Goal: Task Accomplishment & Management: Use online tool/utility

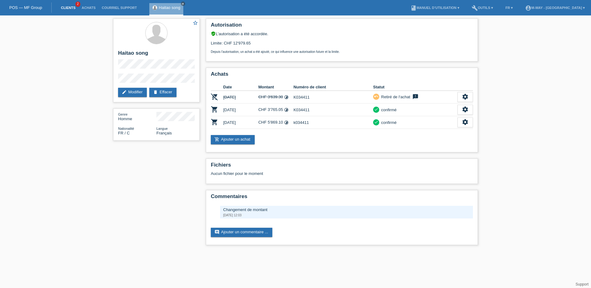
click at [65, 6] on link "Clients" at bounding box center [68, 8] width 21 height 4
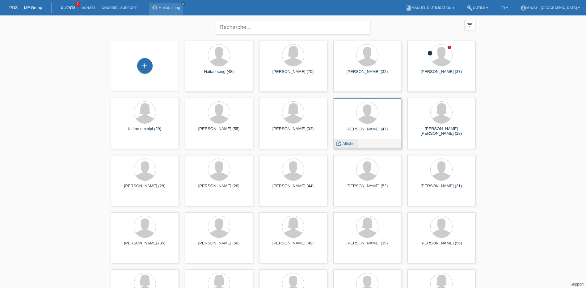
click at [348, 143] on span "Afficher" at bounding box center [349, 143] width 14 height 5
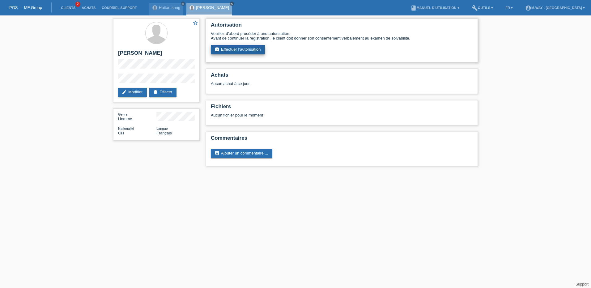
click at [250, 52] on link "assignment_turned_in Effectuer l’autorisation" at bounding box center [238, 49] width 54 height 9
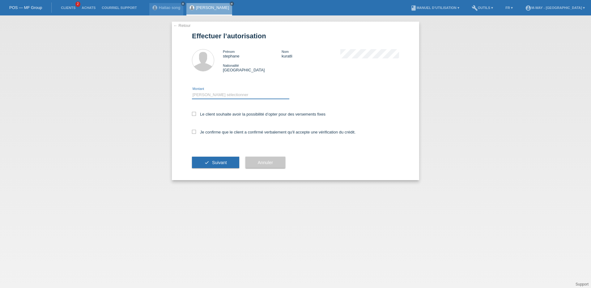
click at [247, 95] on select "Veuillez sélectionner CHF 1.00 - CHF 499.00 CHF 500.00 - CHF 1'999.00 CHF 2'000…" at bounding box center [240, 94] width 97 height 7
select select "3"
click at [192, 91] on select "Veuillez sélectionner CHF 1.00 - CHF 499.00 CHF 500.00 - CHF 1'999.00 CHF 2'000…" at bounding box center [240, 94] width 97 height 7
click at [196, 116] on label "Le client souhaite avoir la possibilité d’opter pour des versements fixes" at bounding box center [258, 114] width 133 height 5
click at [196, 116] on input "Le client souhaite avoir la possibilité d’opter pour des versements fixes" at bounding box center [194, 114] width 4 height 4
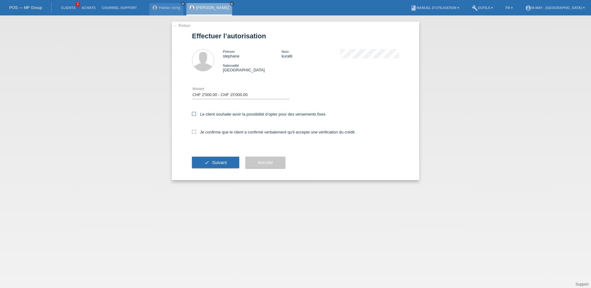
checkbox input "true"
click at [195, 130] on icon at bounding box center [194, 132] width 4 height 4
click at [195, 130] on input "Je confirme que le client a confirmé verbalement qu'il accepte une vérification…" at bounding box center [194, 132] width 4 height 4
checkbox input "true"
click at [214, 158] on button "check Suivant" at bounding box center [215, 163] width 47 height 12
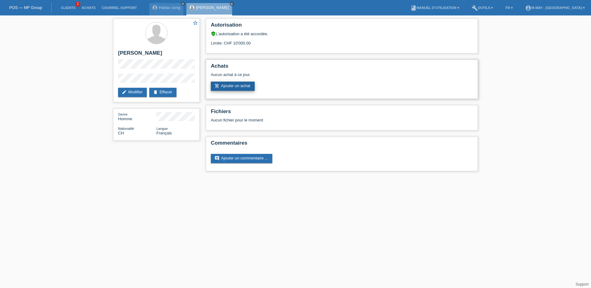
click at [243, 86] on link "add_shopping_cart Ajouter un achat" at bounding box center [233, 86] width 44 height 9
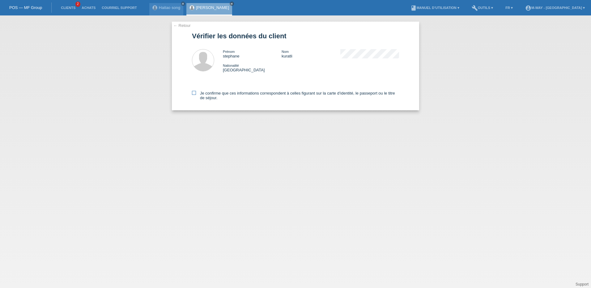
click at [194, 93] on icon at bounding box center [194, 93] width 4 height 4
click at [194, 93] on input "Je confirme que ces informations correspondent à celles figurant sur la carte d…" at bounding box center [194, 93] width 4 height 4
checkbox input "true"
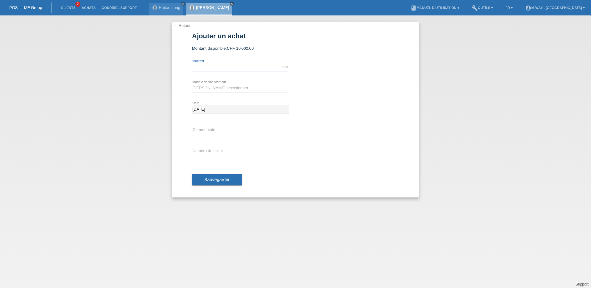
click at [235, 66] on input "text" at bounding box center [240, 67] width 97 height 8
type input "6271.20"
click at [237, 89] on select "Veuillez sélectionner Taux fixes Achat sur facture avec paiement partiel" at bounding box center [240, 87] width 97 height 7
select select "77"
click at [192, 84] on select "Veuillez sélectionner Taux fixes Achat sur facture avec paiement partiel" at bounding box center [240, 87] width 97 height 7
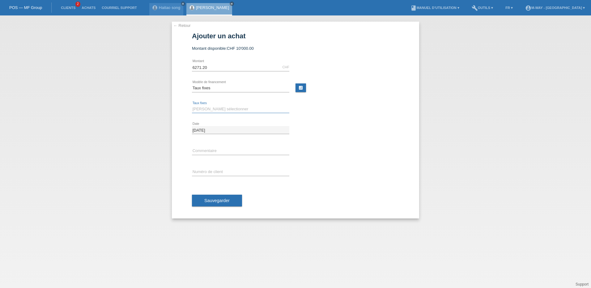
click at [226, 110] on select "Veuillez sélectionner 4 versements 5 versements 6 versements 7 versements 8 ver…" at bounding box center [240, 108] width 97 height 7
select select "202"
click at [192, 105] on select "Veuillez sélectionner 4 versements 5 versements 6 versements 7 versements 8 ver…" at bounding box center [240, 108] width 97 height 7
click at [235, 172] on input "text" at bounding box center [240, 172] width 97 height 8
type input "k035285"
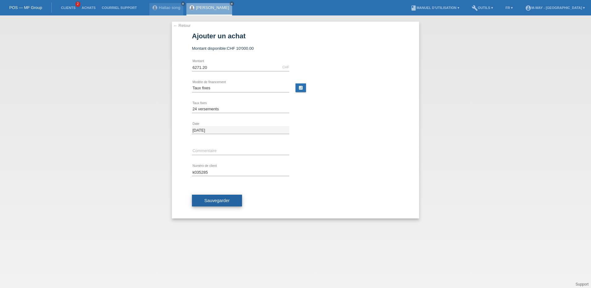
click at [223, 202] on span "Sauvegarder" at bounding box center [216, 200] width 25 height 5
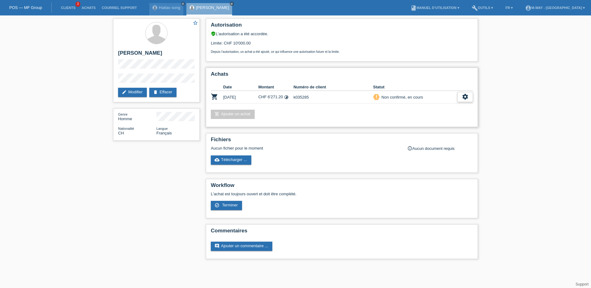
click at [467, 98] on icon "settings" at bounding box center [465, 96] width 7 height 7
click at [443, 126] on div "check_circle_outline Terminer" at bounding box center [438, 125] width 68 height 9
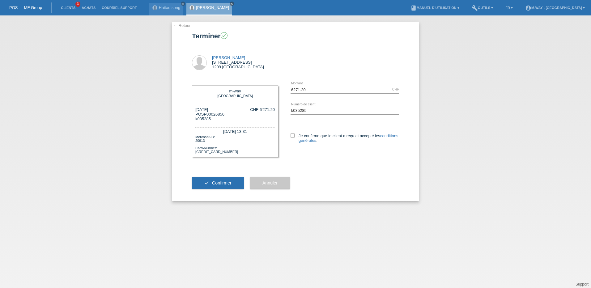
click at [290, 135] on div "6271.20 CHF error Montant k035285 error" at bounding box center [338, 117] width 121 height 76
click at [293, 135] on icon at bounding box center [292, 135] width 4 height 4
click at [293, 135] on input "Je confirme que le client a reçu et accepté les conditions générales ." at bounding box center [292, 135] width 4 height 4
checkbox input "true"
click at [229, 182] on span "Confirmer" at bounding box center [221, 182] width 19 height 5
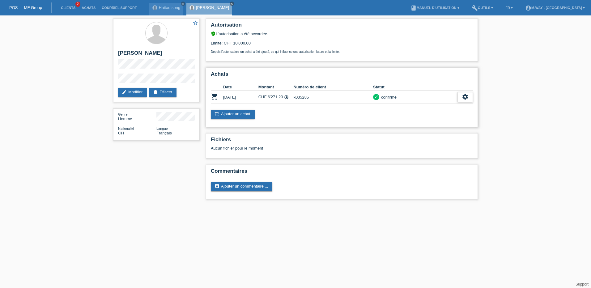
click at [465, 99] on icon "settings" at bounding box center [465, 96] width 7 height 7
click at [244, 114] on link "add_shopping_cart Ajouter un achat" at bounding box center [233, 114] width 44 height 9
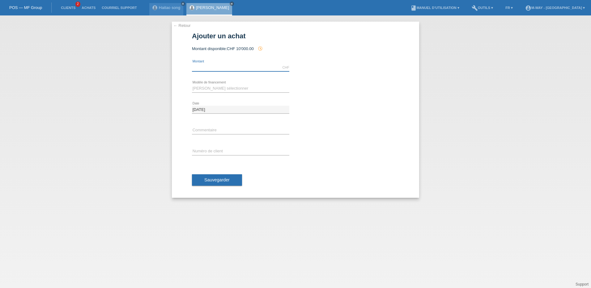
click at [227, 68] on input "text" at bounding box center [240, 68] width 97 height 8
type input "6468.30"
click at [205, 91] on select "Veuillez sélectionner Taux fixes Achat sur facture avec paiement partiel" at bounding box center [240, 88] width 97 height 7
select select "77"
click at [192, 85] on select "Veuillez sélectionner Taux fixes Achat sur facture avec paiement partiel" at bounding box center [240, 88] width 97 height 7
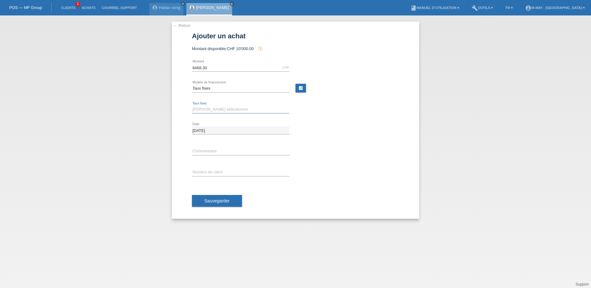
click at [217, 107] on select "Veuillez sélectionner 4 versements 5 versements 6 versements 7 versements 8 ver…" at bounding box center [240, 109] width 97 height 7
select select "202"
click at [192, 106] on select "Veuillez sélectionner 4 versements 5 versements 6 versements 7 versements 8 ver…" at bounding box center [240, 109] width 97 height 7
click at [243, 171] on input "text" at bounding box center [240, 172] width 97 height 8
type input "k035285"
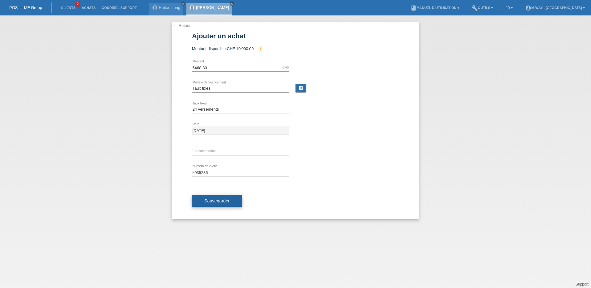
click at [222, 201] on span "Sauvegarder" at bounding box center [216, 200] width 25 height 5
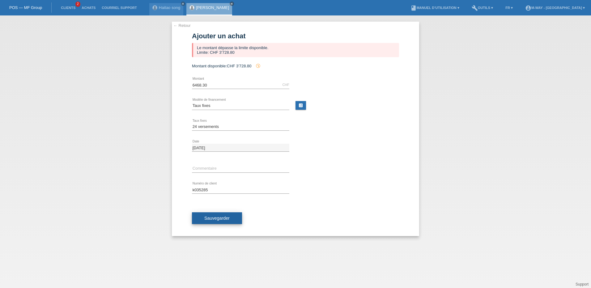
click at [217, 220] on span "Sauvegarder" at bounding box center [216, 218] width 25 height 5
click at [180, 25] on link "← Retour" at bounding box center [181, 25] width 17 height 5
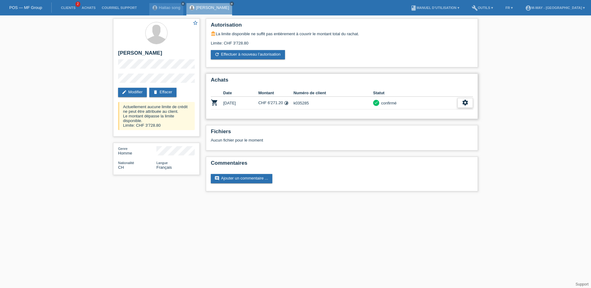
click at [466, 103] on icon "settings" at bounding box center [465, 102] width 7 height 7
click at [436, 130] on span "Télécharger la quittance" at bounding box center [441, 130] width 45 height 7
click at [463, 103] on icon "settings" at bounding box center [465, 102] width 7 height 7
click at [432, 141] on span "Ajouter une annulation..." at bounding box center [441, 140] width 45 height 7
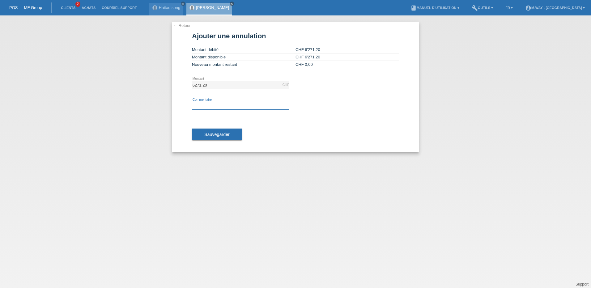
click at [222, 106] on input "text" at bounding box center [240, 106] width 97 height 8
type input "veut rajouter un cadenas"
click at [221, 134] on span "Sauvegarder" at bounding box center [216, 134] width 25 height 5
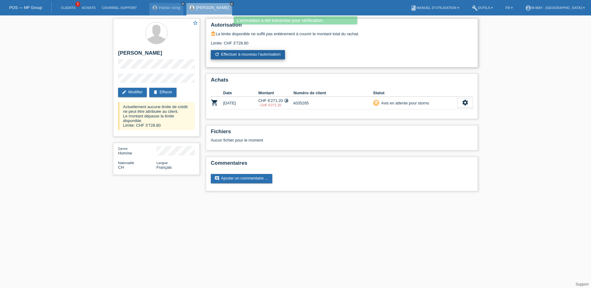
click at [242, 54] on link "refresh Effectuer à nouveau l’autorisation" at bounding box center [248, 54] width 74 height 9
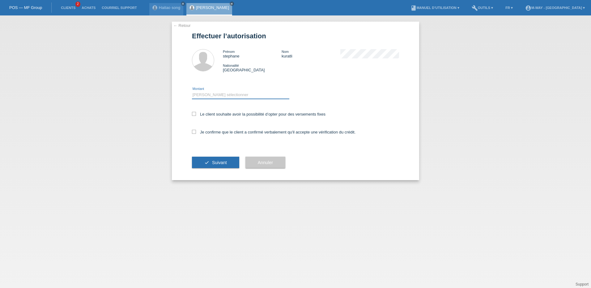
click at [214, 97] on select "Veuillez sélectionner CHF 1.00 - CHF 499.00 CHF 500.00 - CHF 1'999.00 CHF 2'000…" at bounding box center [240, 94] width 97 height 7
select select "3"
click at [192, 91] on select "Veuillez sélectionner CHF 1.00 - CHF 499.00 CHF 500.00 - CHF 1'999.00 CHF 2'000…" at bounding box center [240, 94] width 97 height 7
click at [195, 115] on icon at bounding box center [194, 114] width 4 height 4
click at [195, 115] on input "Le client souhaite avoir la possibilité d’opter pour des versements fixes" at bounding box center [194, 114] width 4 height 4
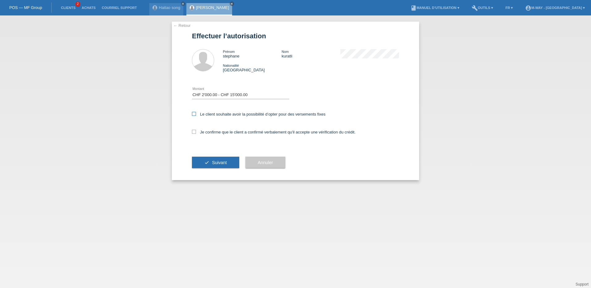
checkbox input "true"
click at [195, 131] on icon at bounding box center [194, 132] width 4 height 4
click at [195, 131] on input "Je confirme que le client a confirmé verbalement qu'il accepte une vérification…" at bounding box center [194, 132] width 4 height 4
checkbox input "true"
click at [229, 161] on button "check Suivant" at bounding box center [215, 163] width 47 height 12
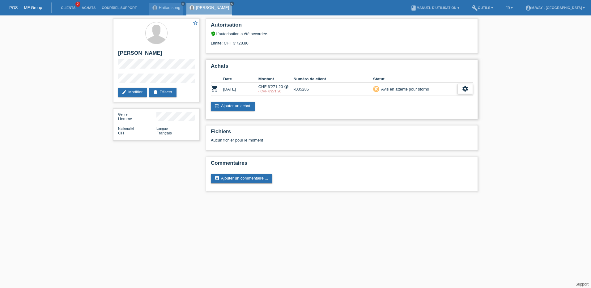
click at [462, 91] on icon "settings" at bounding box center [465, 88] width 7 height 7
click at [459, 100] on span "Afficher" at bounding box center [458, 98] width 15 height 7
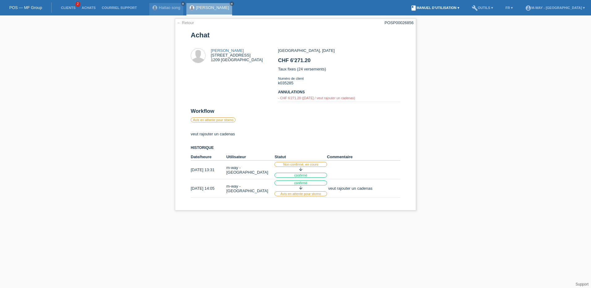
click at [462, 7] on link "book Manuel d’utilisation ▾" at bounding box center [434, 8] width 55 height 4
click at [484, 79] on div "← Retour POSP00026856 Achat stephane kuratli rue de moilllebeau 33 1209 Genève …" at bounding box center [295, 115] width 591 height 201
click at [485, 61] on div "← Retour POSP00026856 Achat stephane kuratli rue de moilllebeau 33 1209 Genève …" at bounding box center [295, 115] width 591 height 201
click at [484, 133] on div "← Retour POSP00026856 Achat stephane kuratli rue de moilllebeau 33 1209 Genève …" at bounding box center [295, 115] width 591 height 201
